Goal: Find specific page/section: Find specific page/section

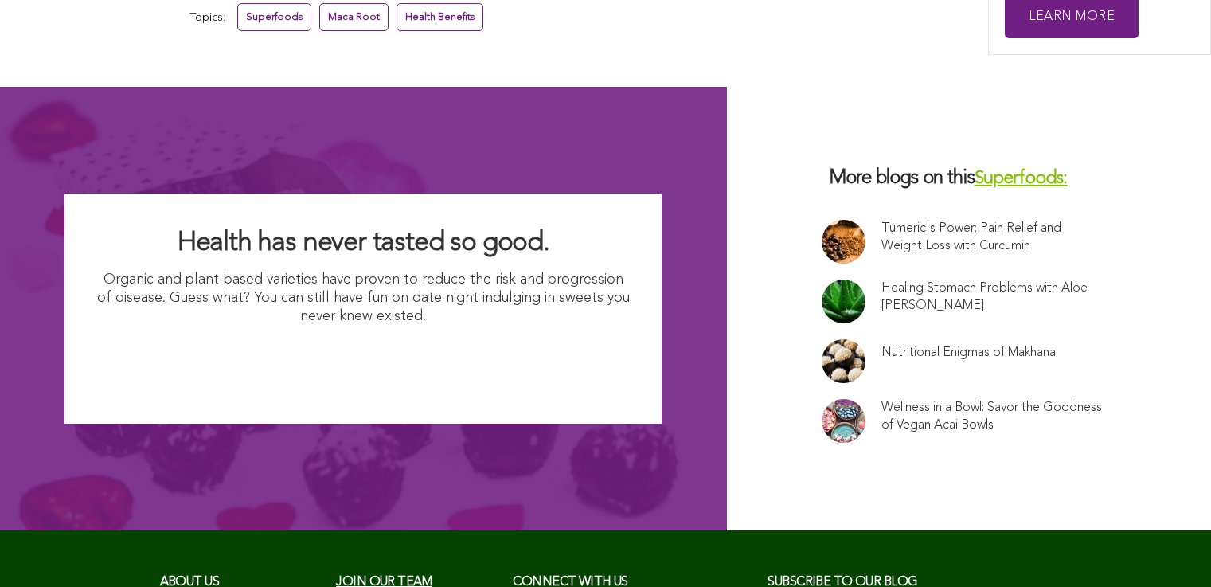
click at [336, 576] on span "Join our team" at bounding box center [384, 582] width 96 height 13
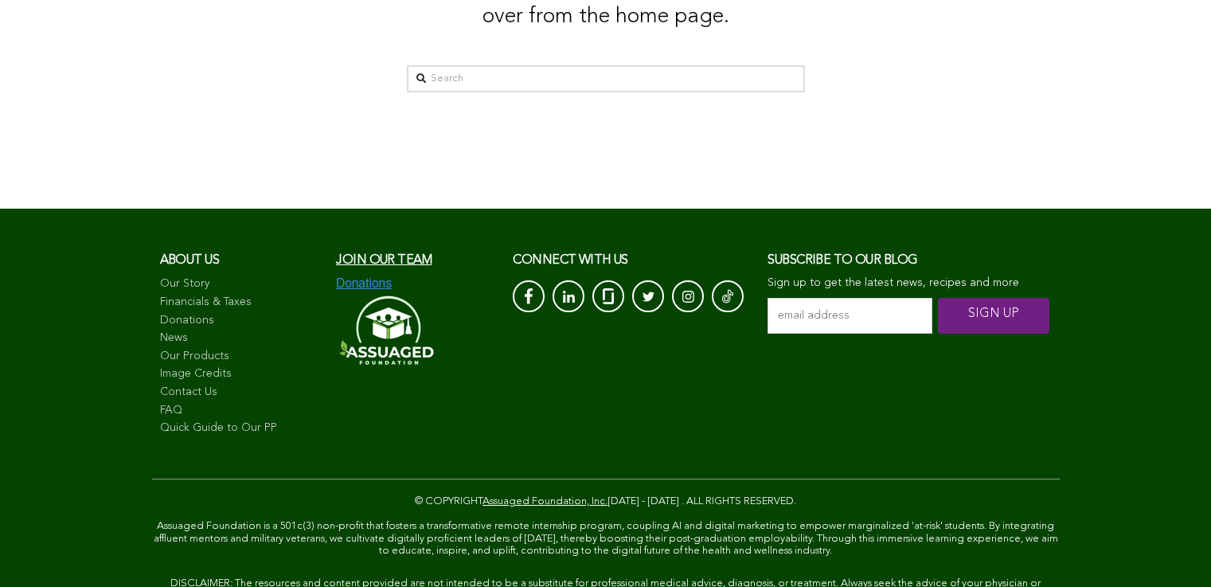
scroll to position [618, 0]
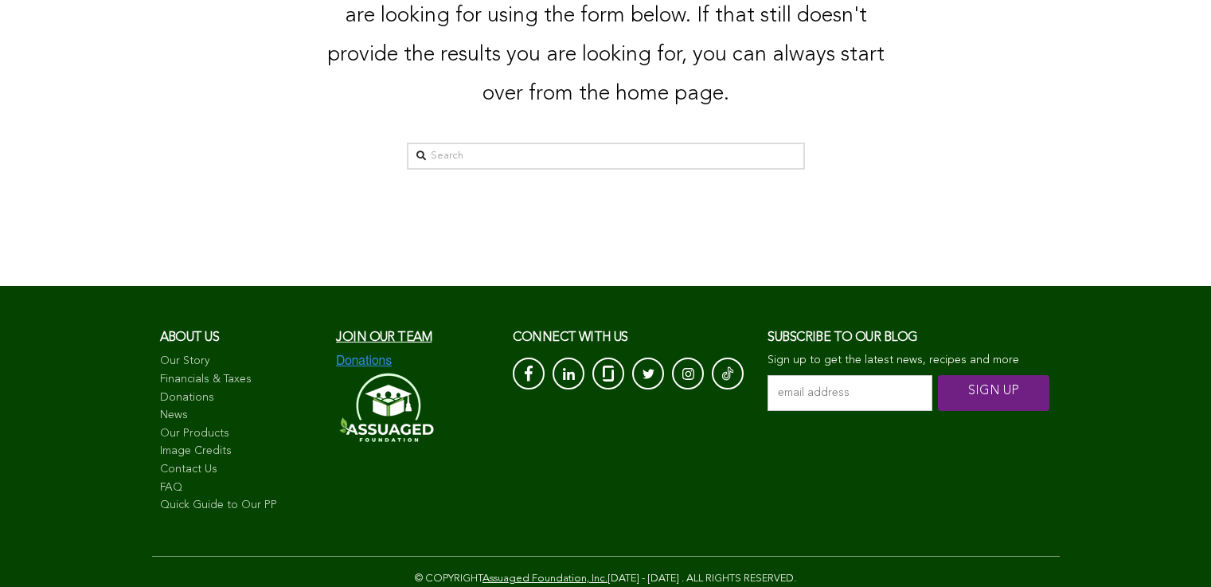
click at [160, 388] on link "Financials & Taxes" at bounding box center [240, 380] width 161 height 16
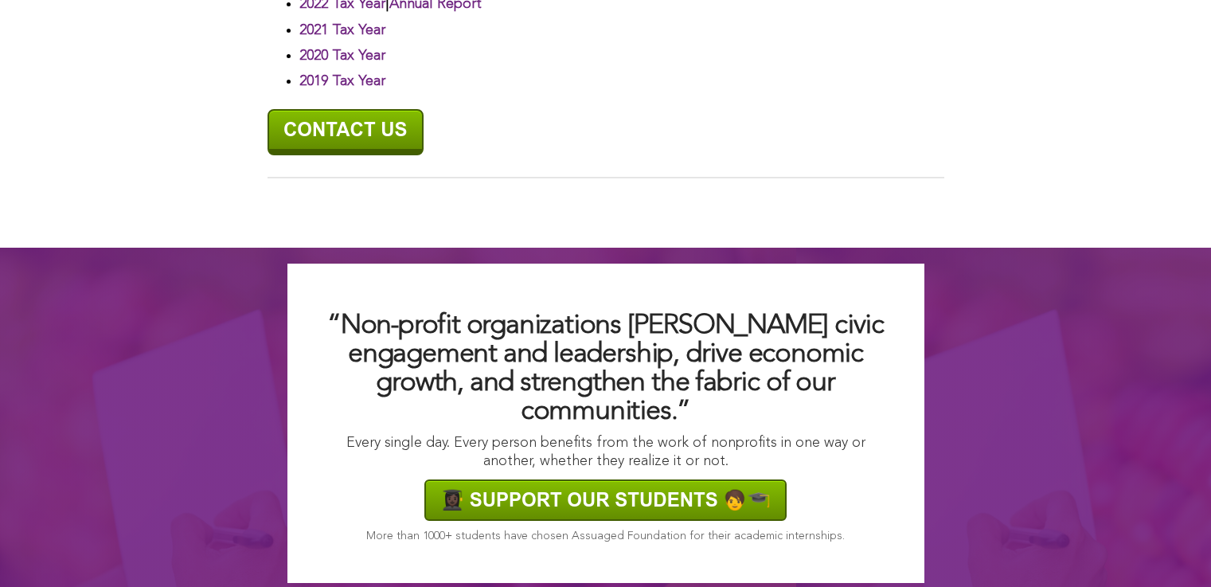
scroll to position [1127, 0]
